Goal: Transaction & Acquisition: Purchase product/service

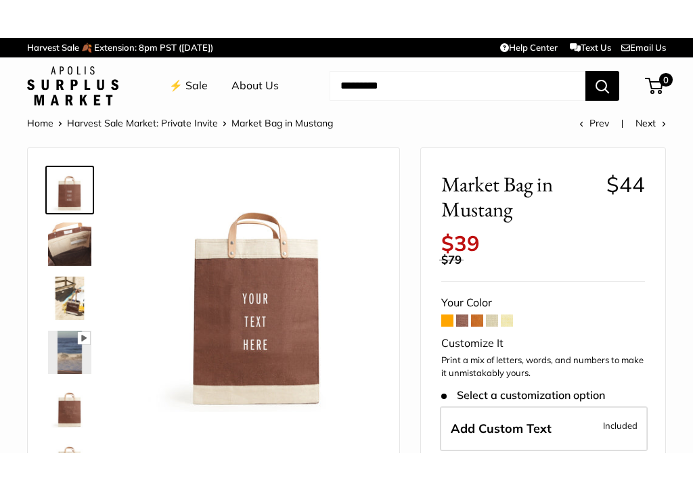
scroll to position [86, 0]
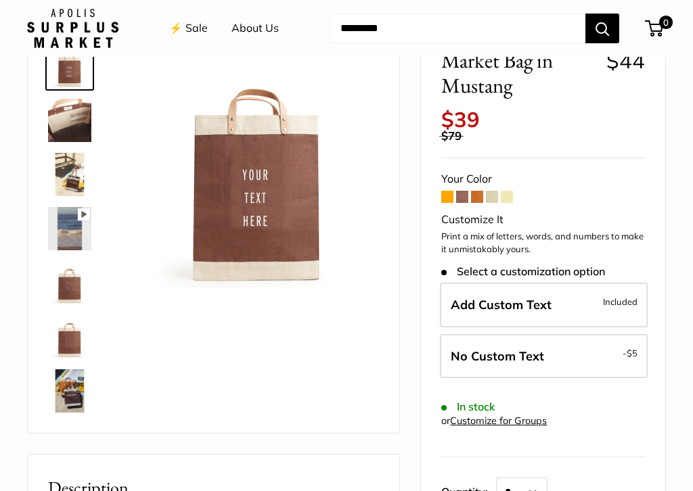
click at [447, 191] on span at bounding box center [447, 197] width 12 height 12
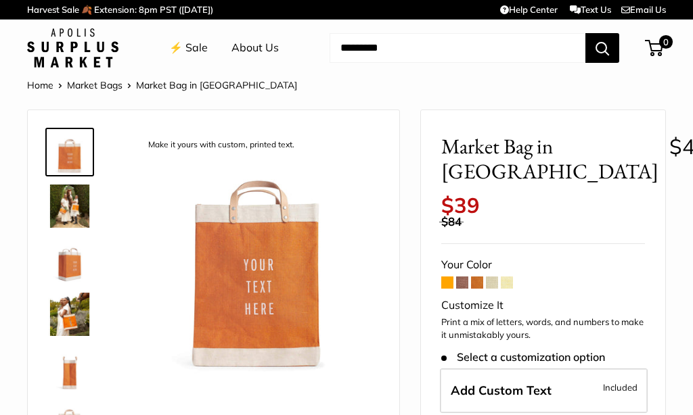
click at [465, 277] on span at bounding box center [462, 283] width 12 height 12
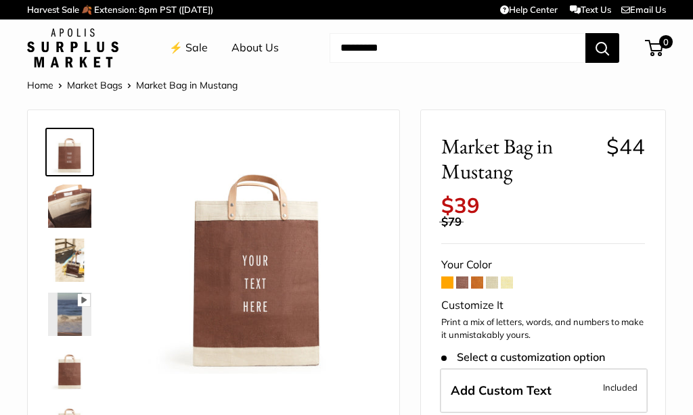
click at [479, 277] on span at bounding box center [477, 283] width 12 height 12
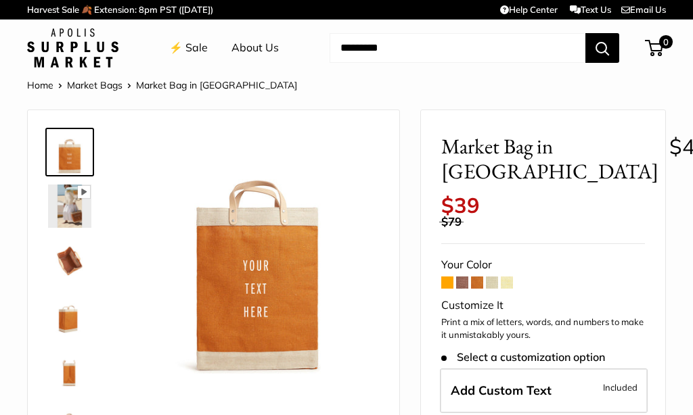
click at [494, 277] on span at bounding box center [492, 283] width 12 height 12
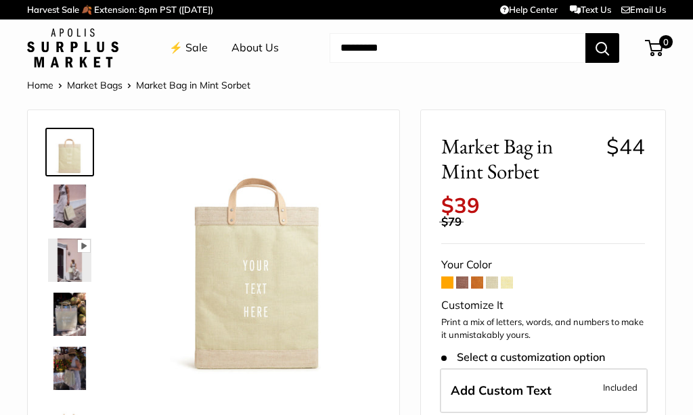
click at [511, 277] on span at bounding box center [506, 283] width 12 height 12
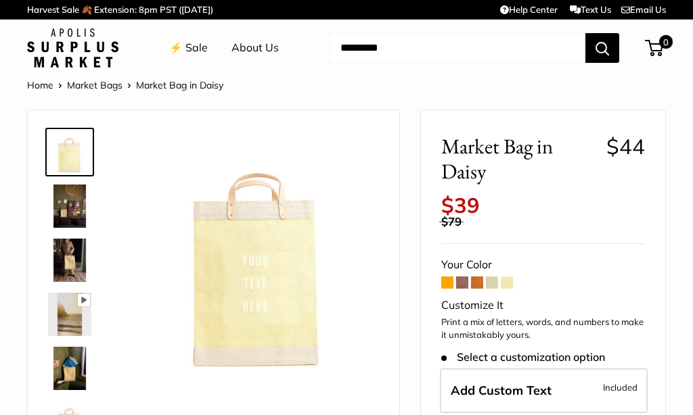
click at [466, 277] on span at bounding box center [462, 283] width 12 height 12
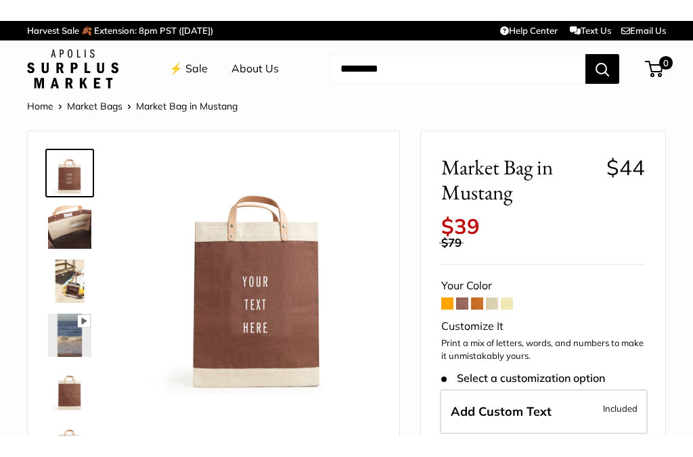
scroll to position [97, 0]
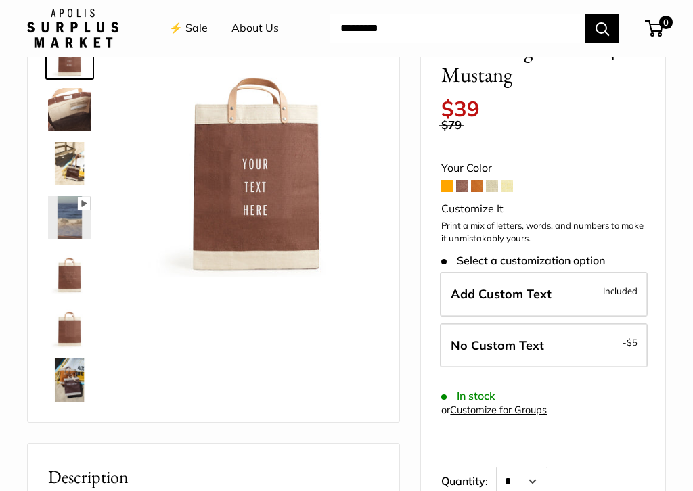
click at [578, 281] on label "Add Custom Text Included" at bounding box center [544, 294] width 208 height 45
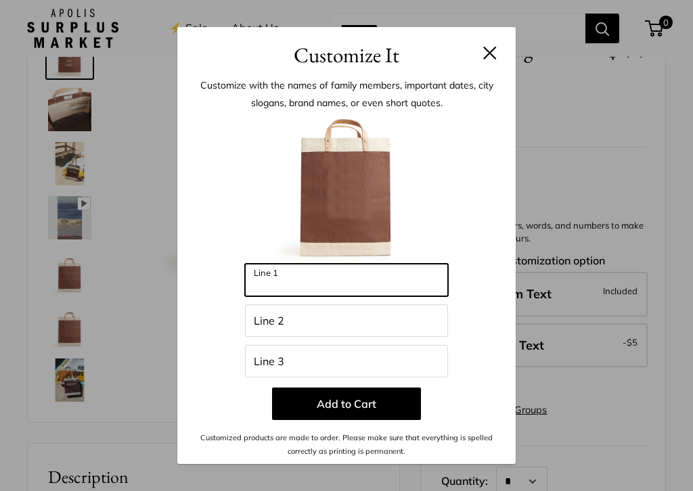
click at [313, 276] on input "Line 1" at bounding box center [346, 280] width 203 height 32
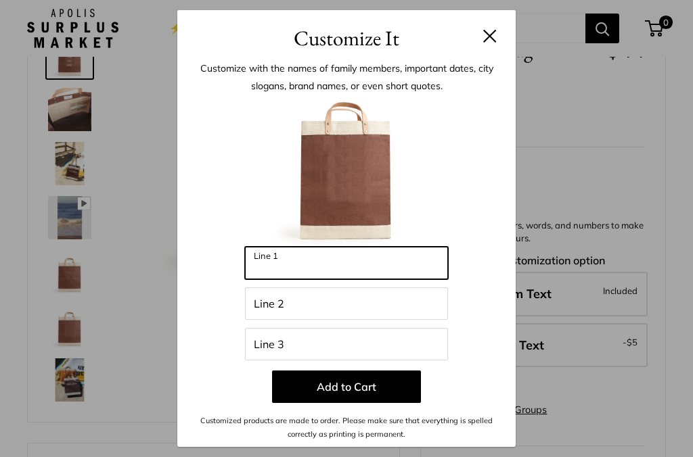
scroll to position [96, 0]
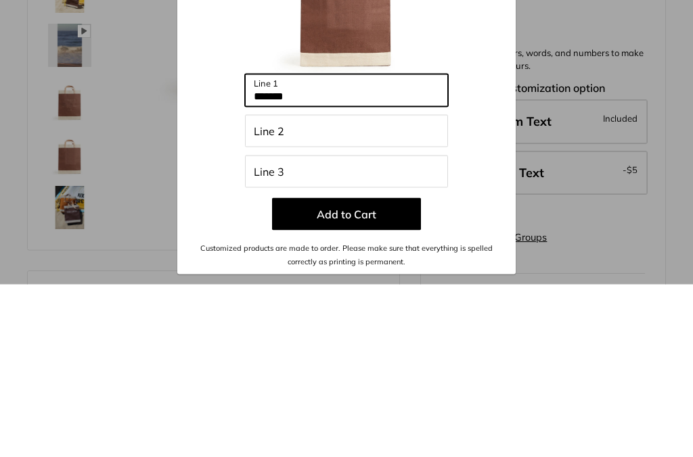
type input "*******"
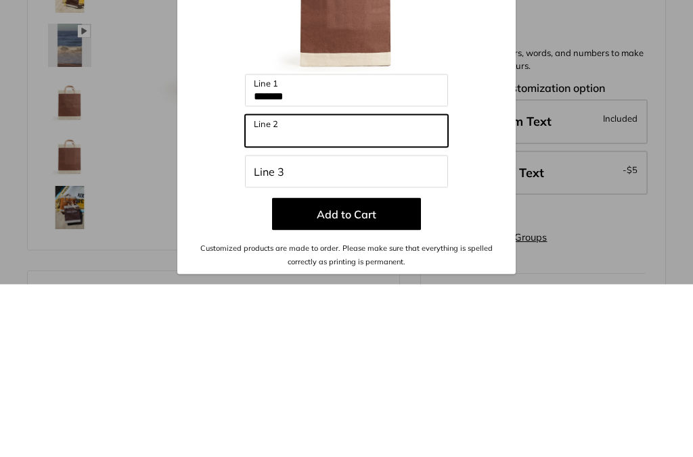
click at [338, 287] on input "Line 2" at bounding box center [346, 303] width 203 height 32
type input "********"
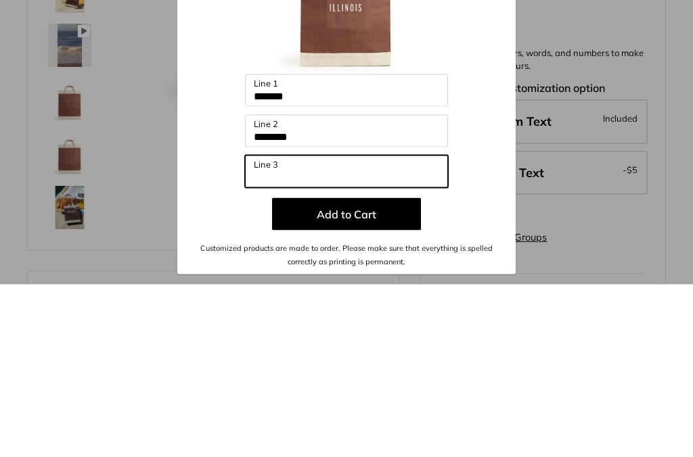
click at [344, 328] on input "Line 3" at bounding box center [346, 344] width 203 height 32
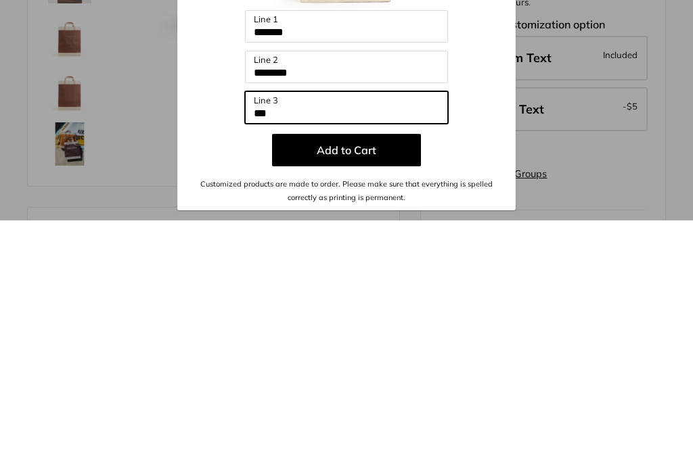
type input "***"
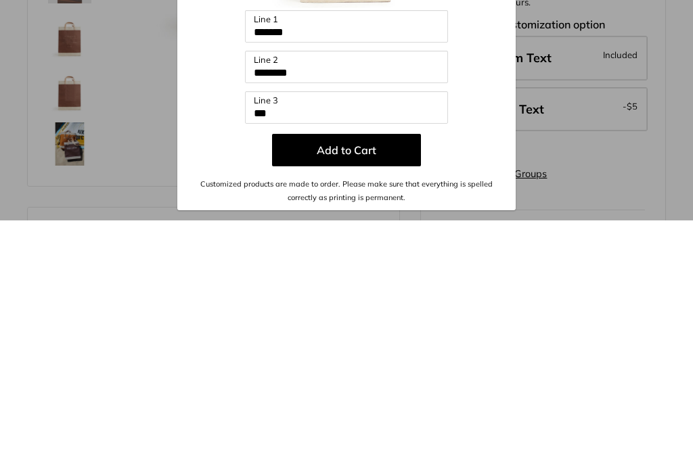
click at [375, 371] on button "Add to Cart" at bounding box center [346, 387] width 149 height 32
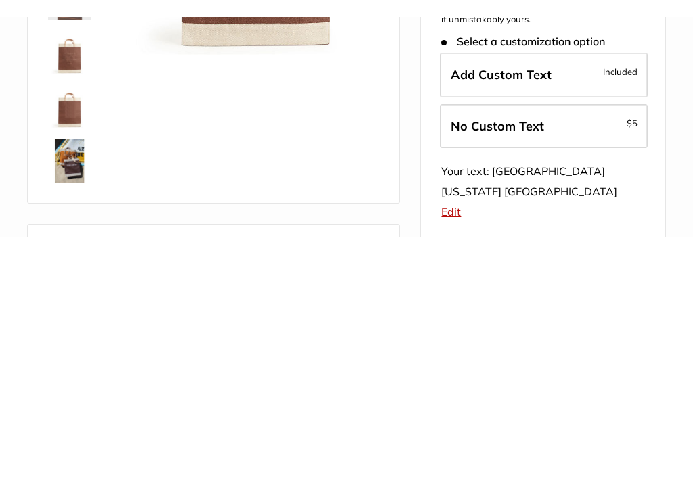
scroll to position [333, 0]
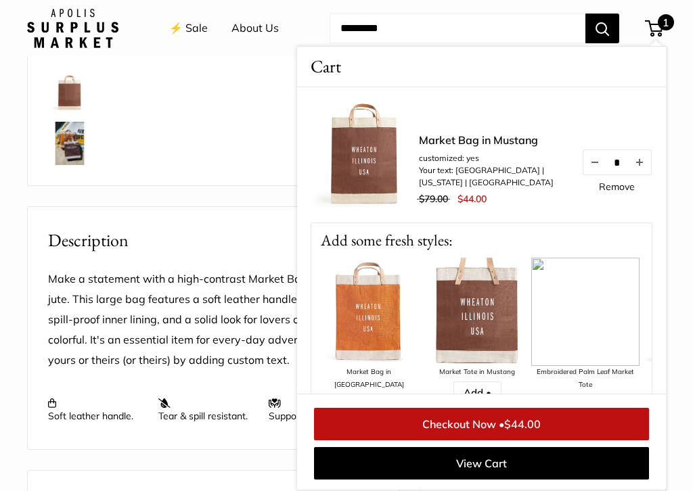
click at [498, 415] on link "Checkout Now • $44.00" at bounding box center [481, 424] width 335 height 32
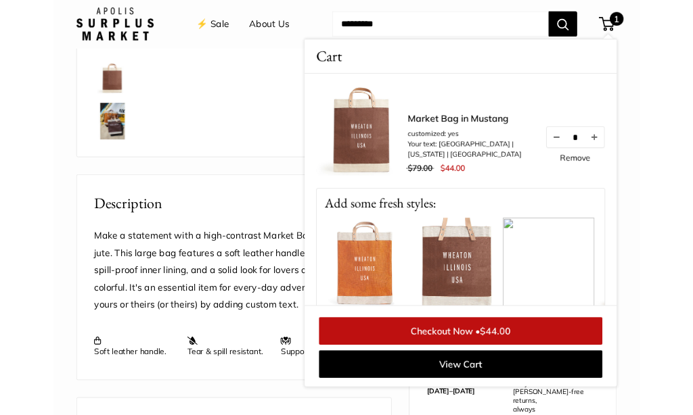
scroll to position [371, 0]
